Goal: Transaction & Acquisition: Book appointment/travel/reservation

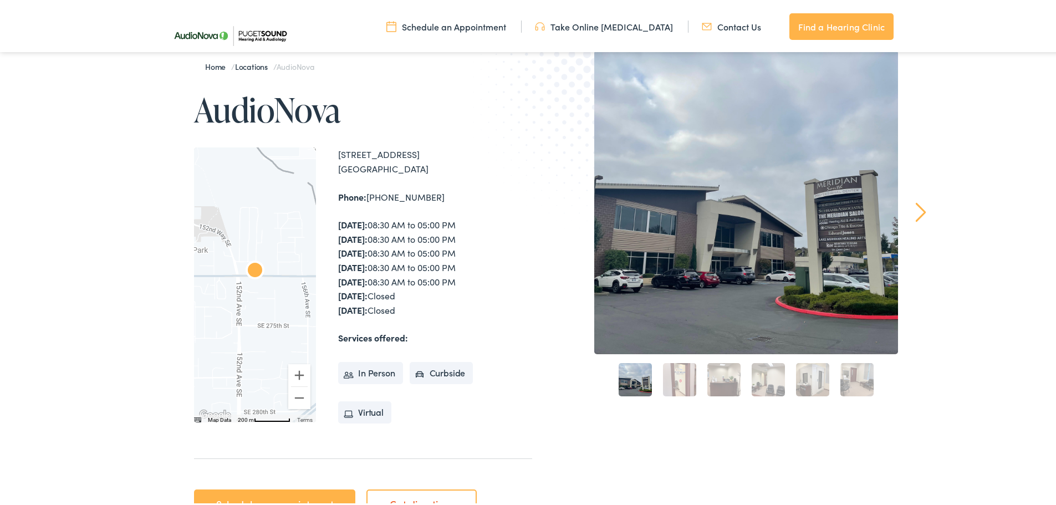
scroll to position [166, 0]
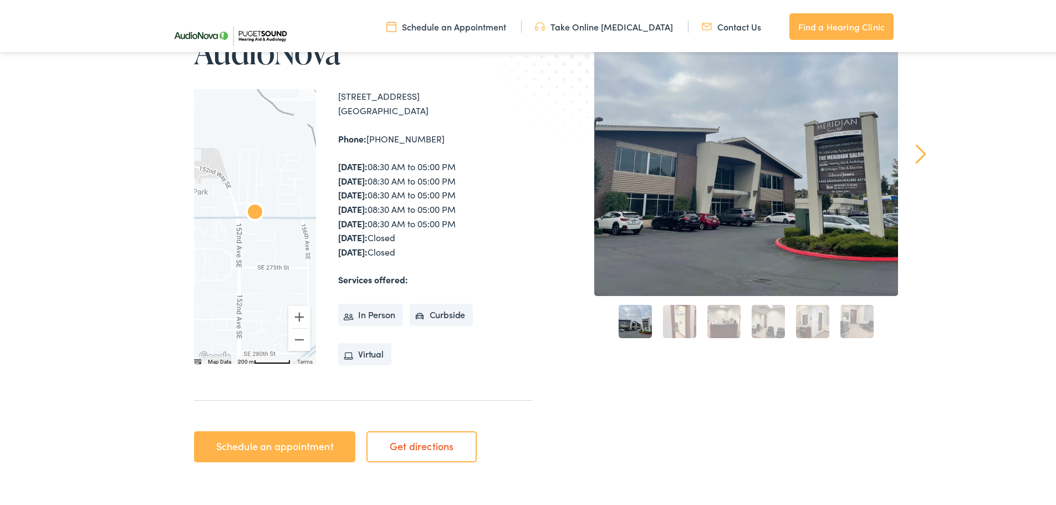
click at [256, 448] on link "Schedule an appointment" at bounding box center [274, 444] width 161 height 31
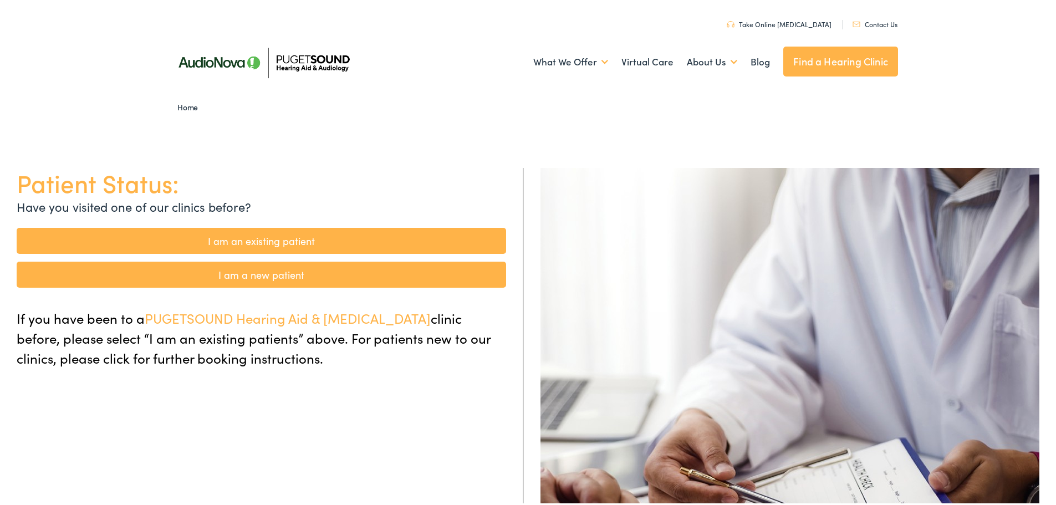
click at [225, 271] on link "I am a new patient" at bounding box center [261, 272] width 489 height 26
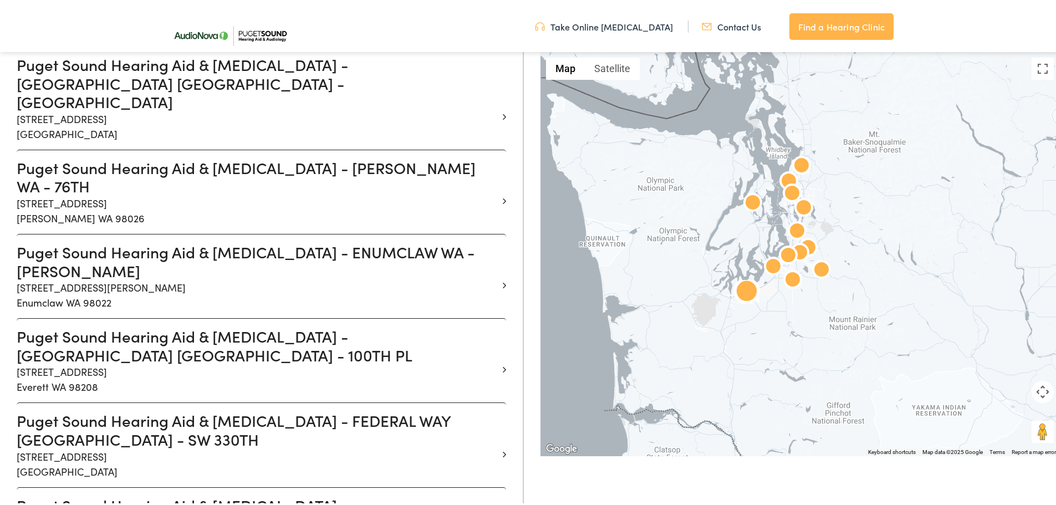
scroll to position [443, 0]
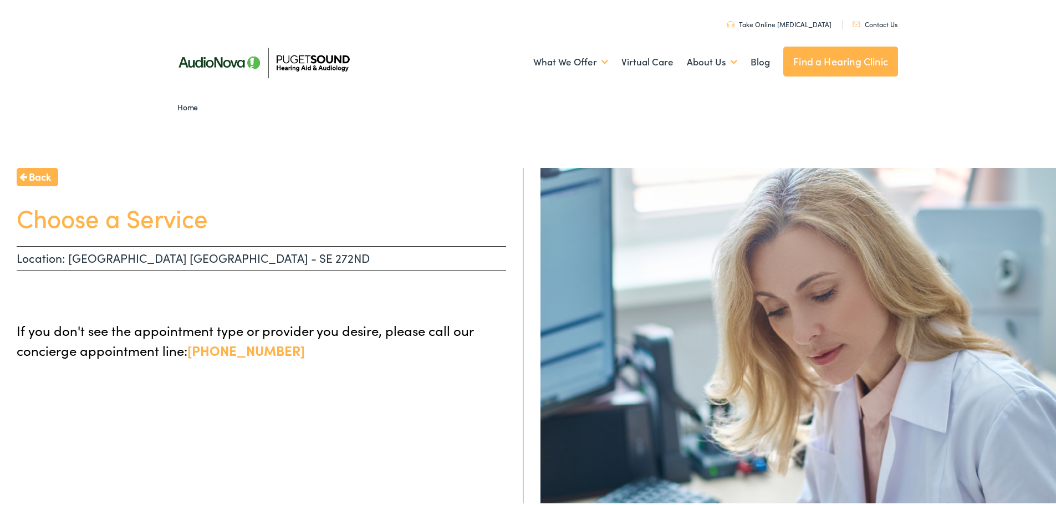
click at [35, 174] on span "Back" at bounding box center [40, 174] width 22 height 15
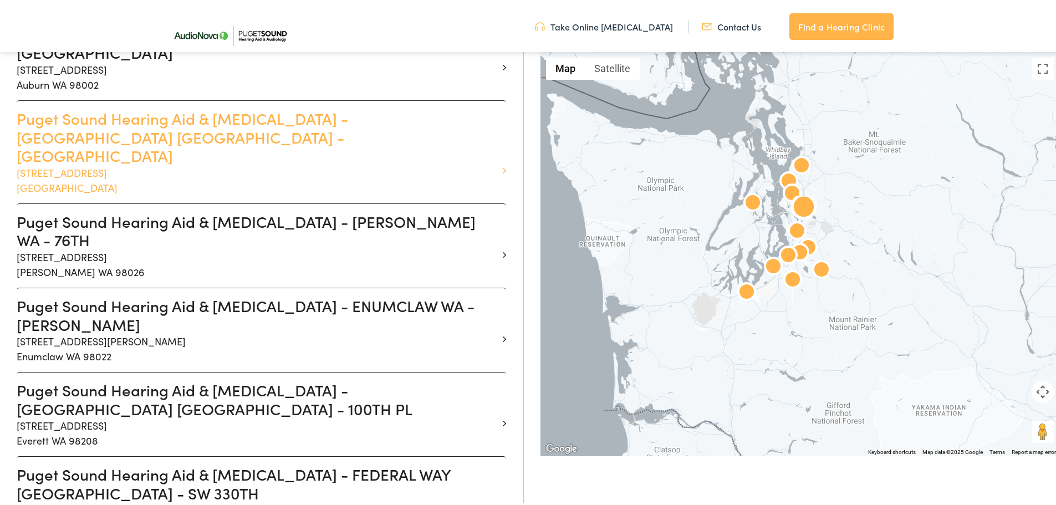
scroll to position [499, 0]
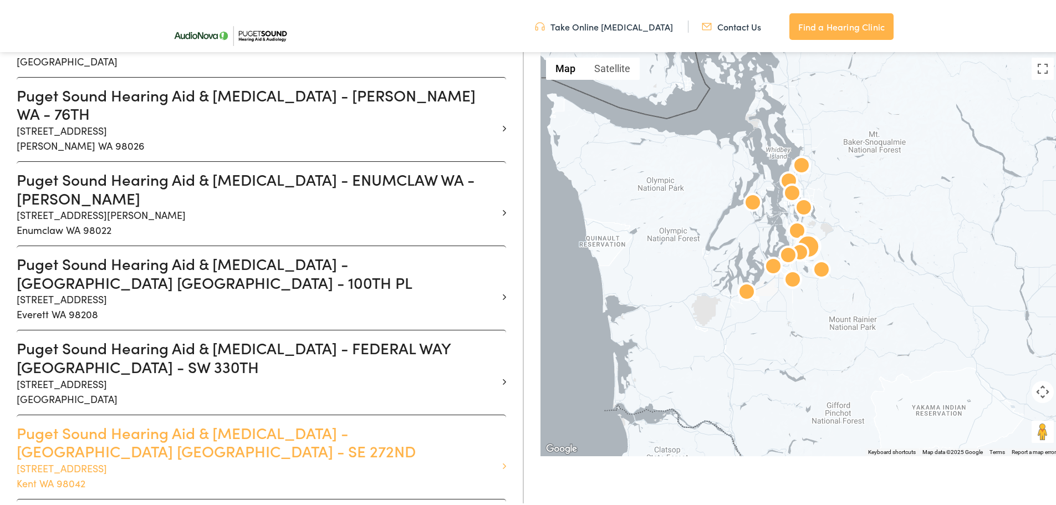
click at [62, 458] on p "15215 SE 272nd St #104 Kent WA 98042" at bounding box center [257, 473] width 481 height 30
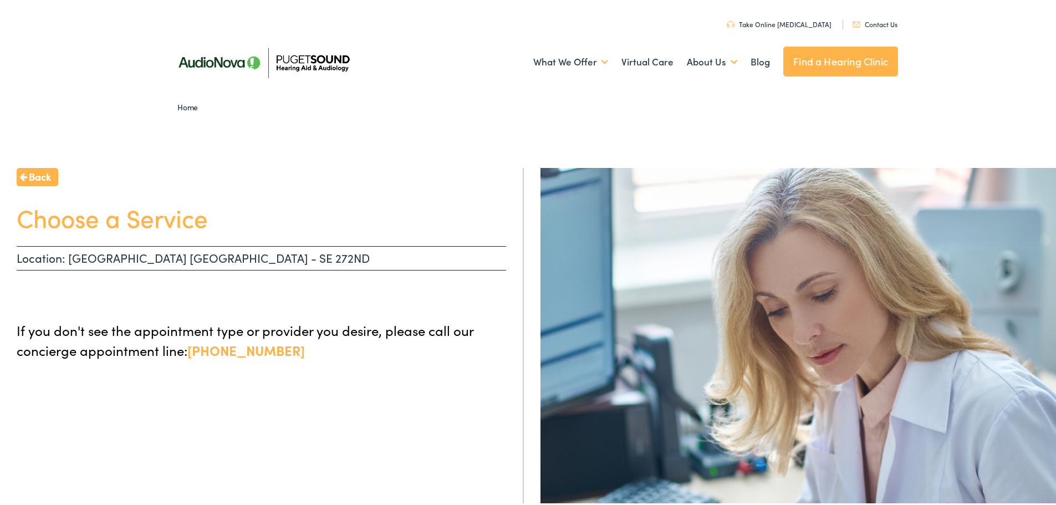
click at [259, 222] on h1 "Choose a Service" at bounding box center [261, 215] width 489 height 29
click at [205, 254] on p "Location: [GEOGRAPHIC_DATA] [GEOGRAPHIC_DATA] - SE 272ND" at bounding box center [261, 256] width 489 height 24
drag, startPoint x: 116, startPoint y: 257, endPoint x: 76, endPoint y: 257, distance: 39.9
click at [115, 257] on p "Location: [GEOGRAPHIC_DATA] [GEOGRAPHIC_DATA] - SE 272ND" at bounding box center [261, 256] width 489 height 24
click at [72, 218] on h1 "Choose a Service" at bounding box center [261, 215] width 489 height 29
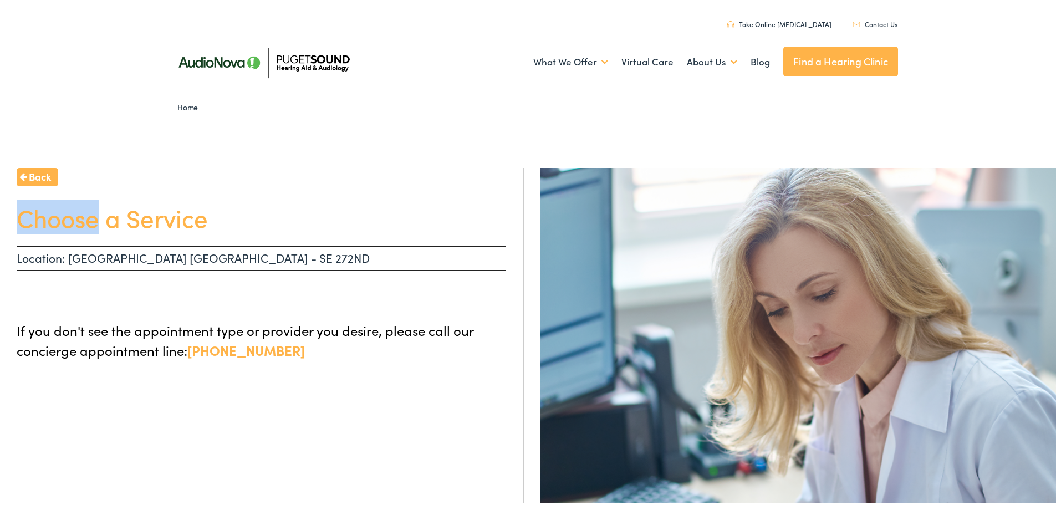
click at [73, 218] on h1 "Choose a Service" at bounding box center [261, 215] width 489 height 29
click at [127, 223] on h1 "Choose a Service" at bounding box center [261, 215] width 489 height 29
drag, startPoint x: 254, startPoint y: 219, endPoint x: 275, endPoint y: 217, distance: 20.6
click at [257, 218] on h1 "Choose a Service" at bounding box center [261, 215] width 489 height 29
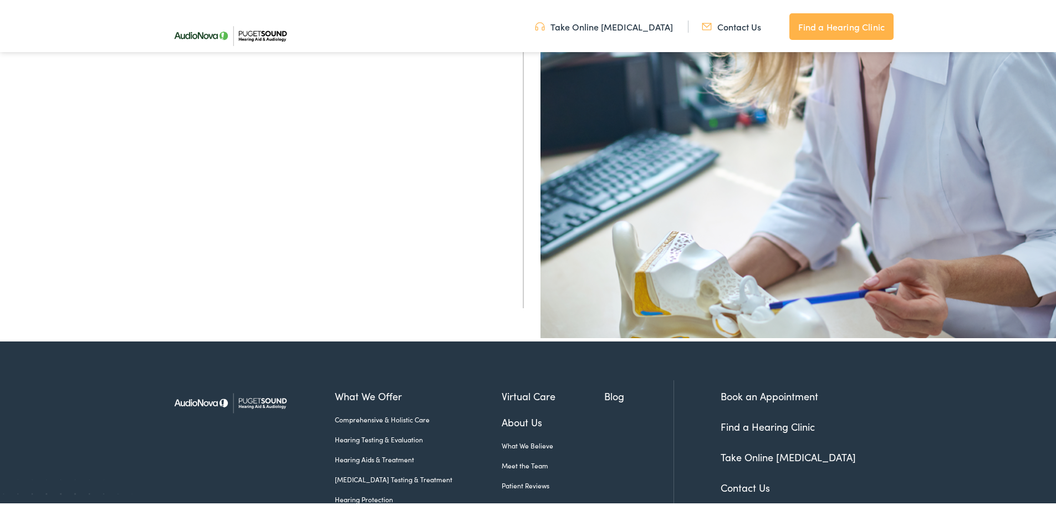
scroll to position [388, 0]
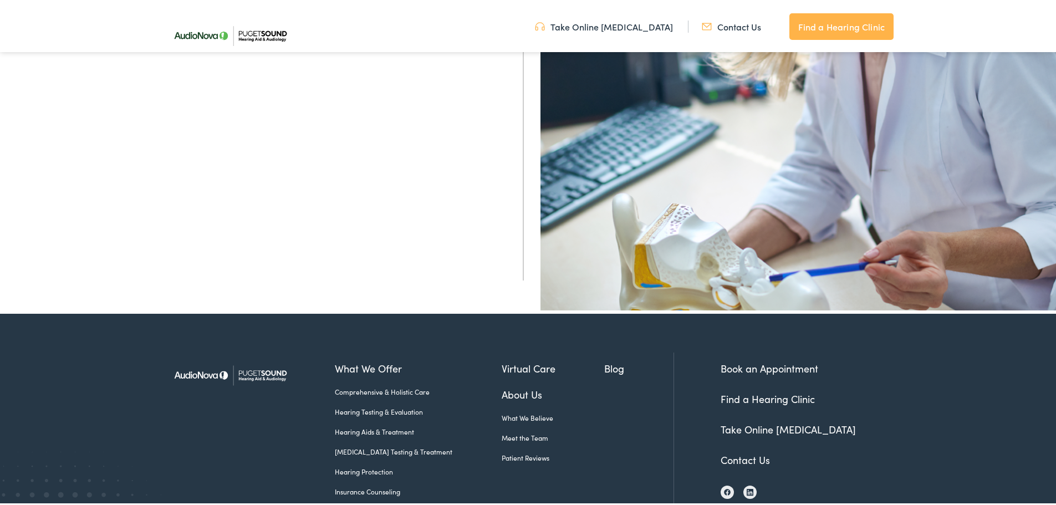
click at [753, 364] on link "Book an Appointment" at bounding box center [770, 366] width 98 height 14
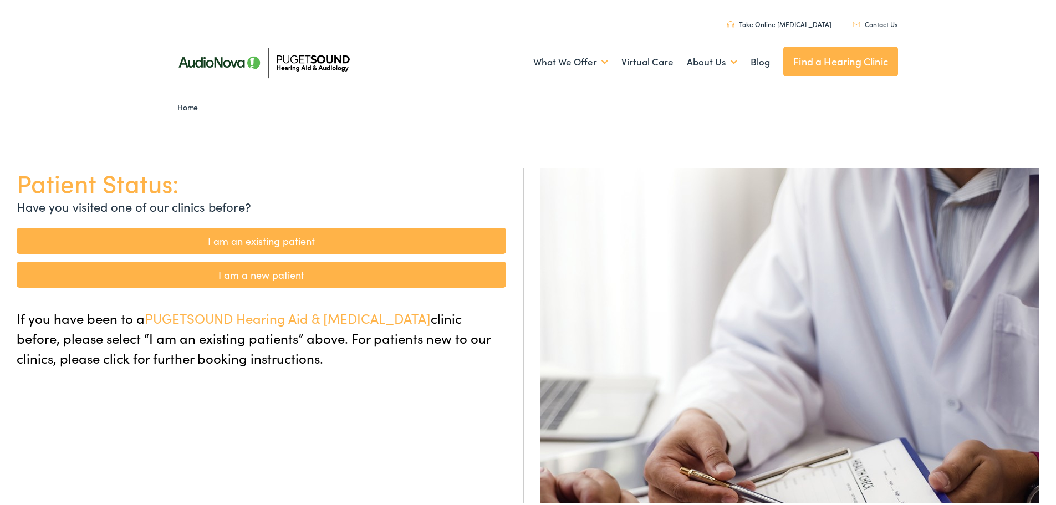
click at [251, 277] on link "I am a new patient" at bounding box center [261, 272] width 489 height 26
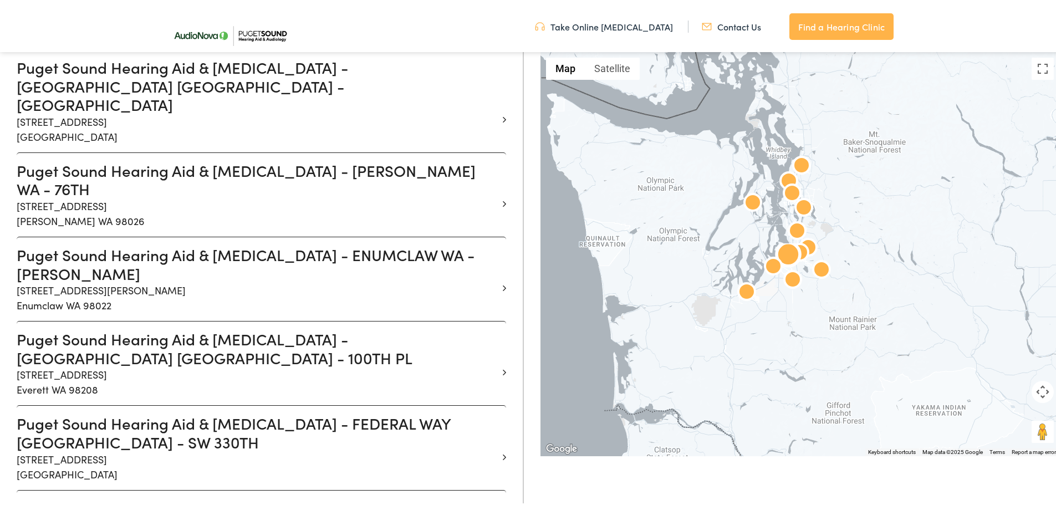
scroll to position [443, 0]
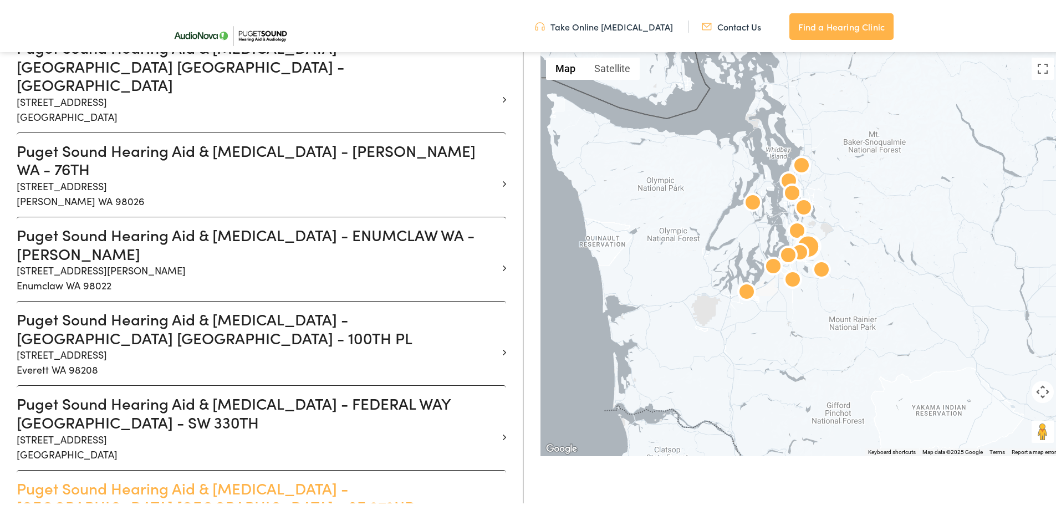
click at [72, 477] on h3 "Puget Sound Hearing Aid & [MEDICAL_DATA] - [GEOGRAPHIC_DATA] [GEOGRAPHIC_DATA] …" at bounding box center [257, 495] width 481 height 37
